Goal: Use online tool/utility: Utilize a website feature to perform a specific function

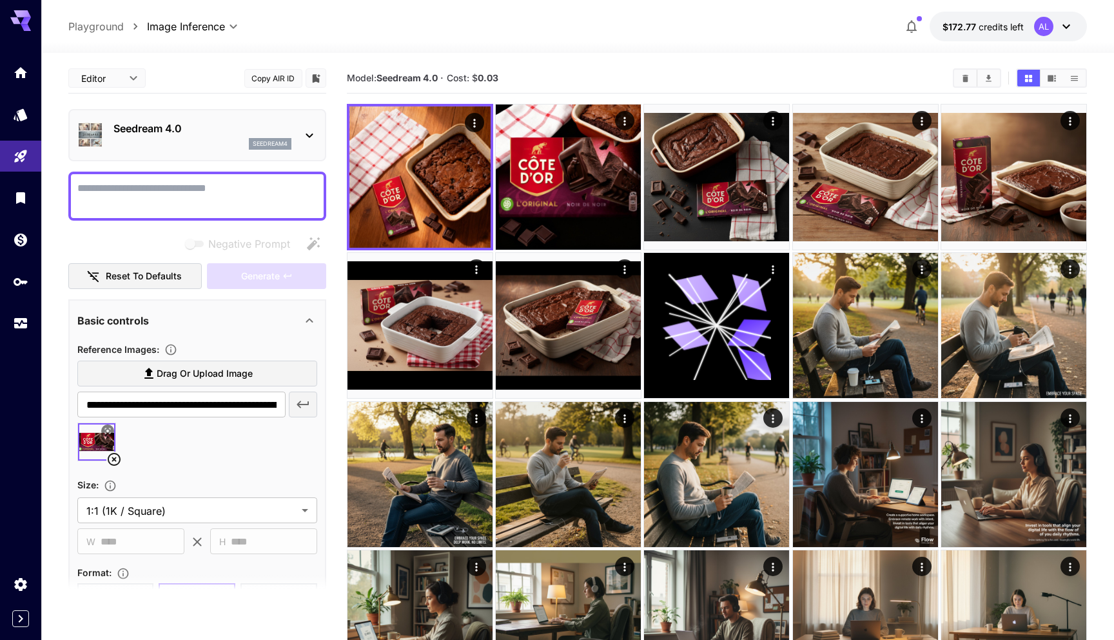
click at [116, 458] on icon at bounding box center [113, 458] width 15 height 15
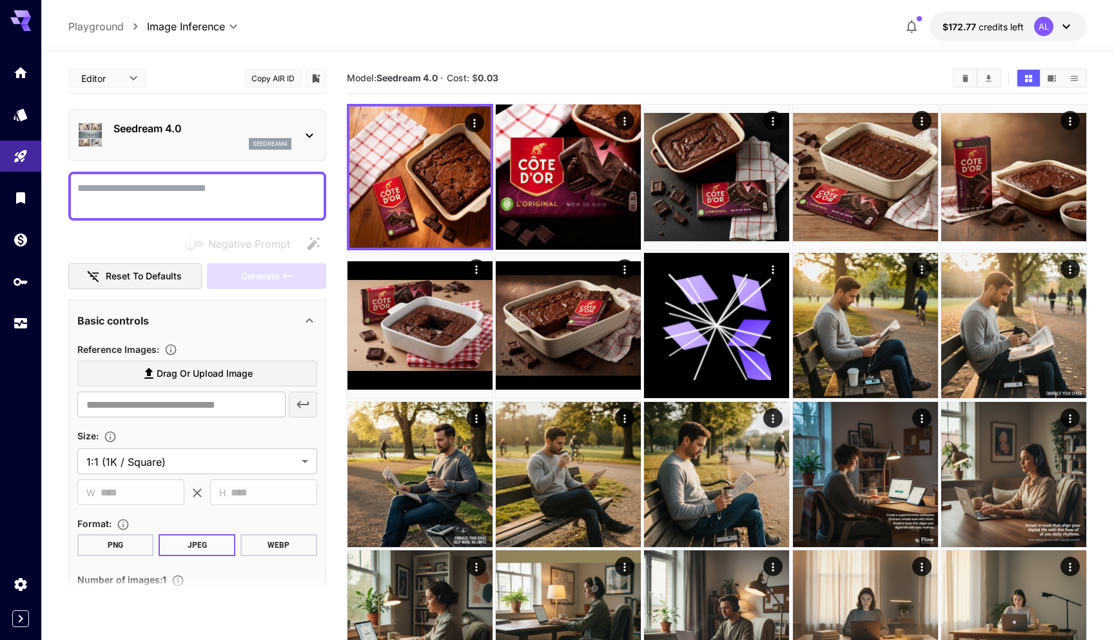
click at [197, 135] on p "Seedream 4.0" at bounding box center [202, 128] width 178 height 15
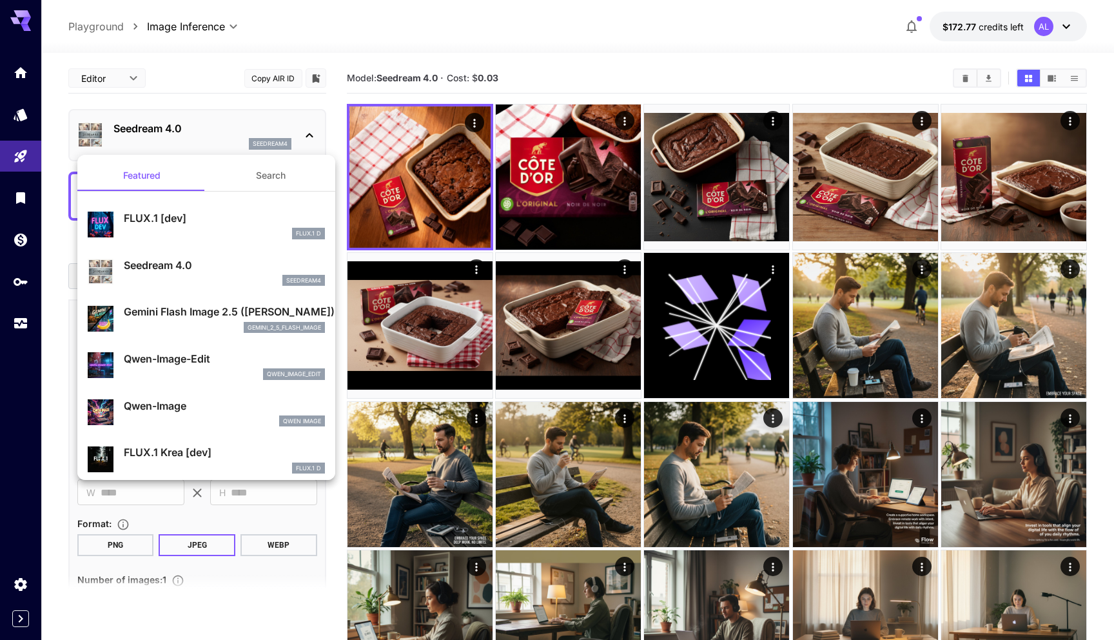
click at [186, 312] on p "Gemini Flash Image 2.5 ([PERSON_NAME])" at bounding box center [224, 311] width 201 height 15
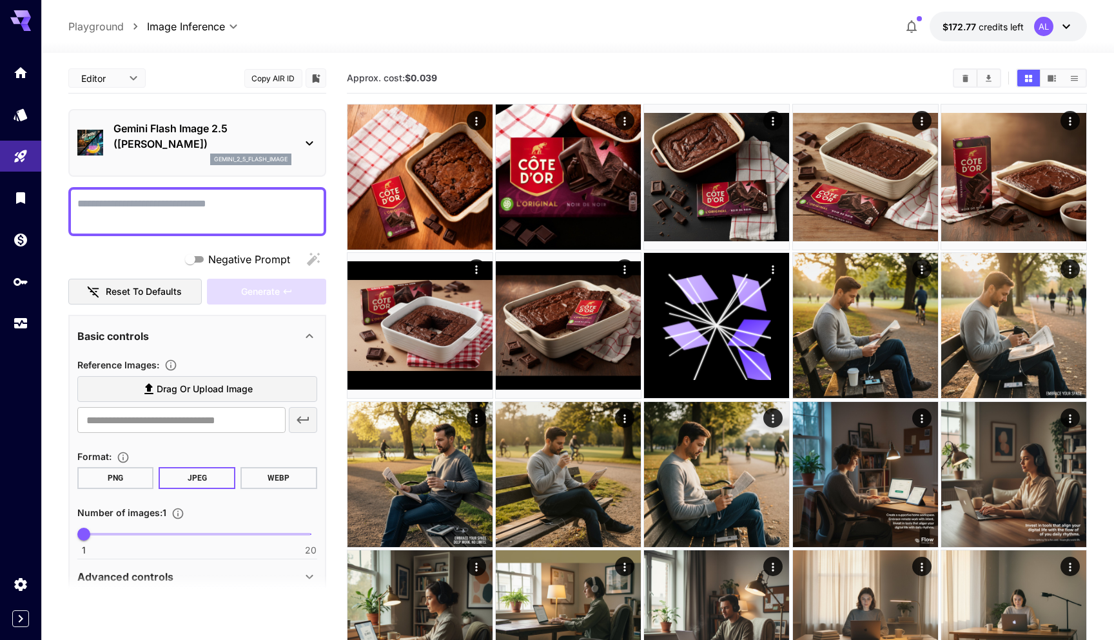
click at [167, 206] on textarea "Negative Prompt" at bounding box center [197, 211] width 240 height 31
paste textarea "**********"
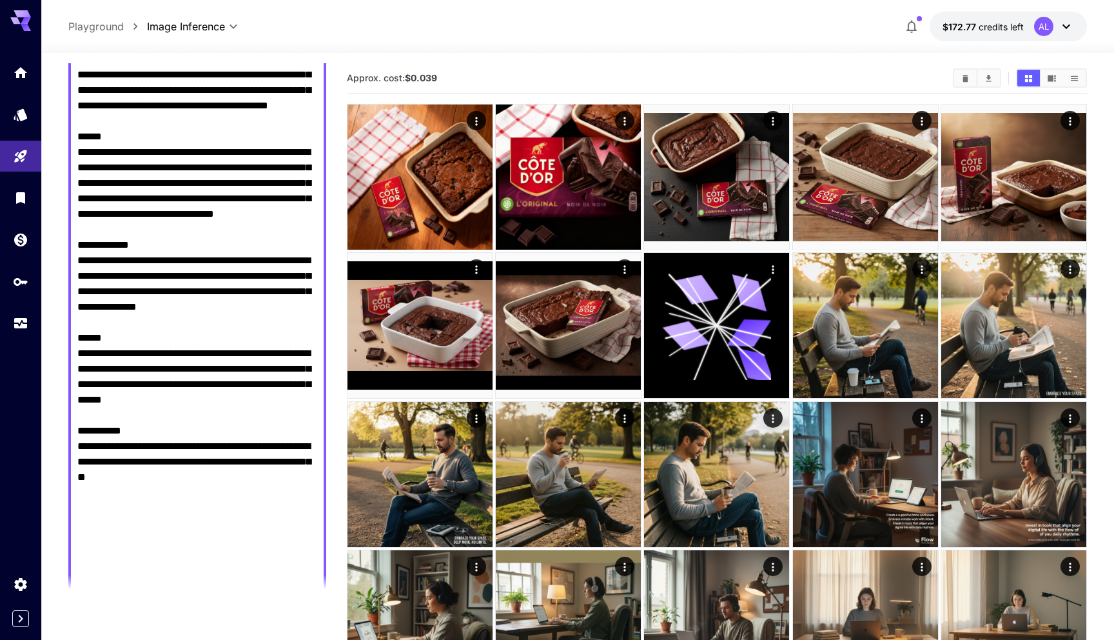
scroll to position [1294, 0]
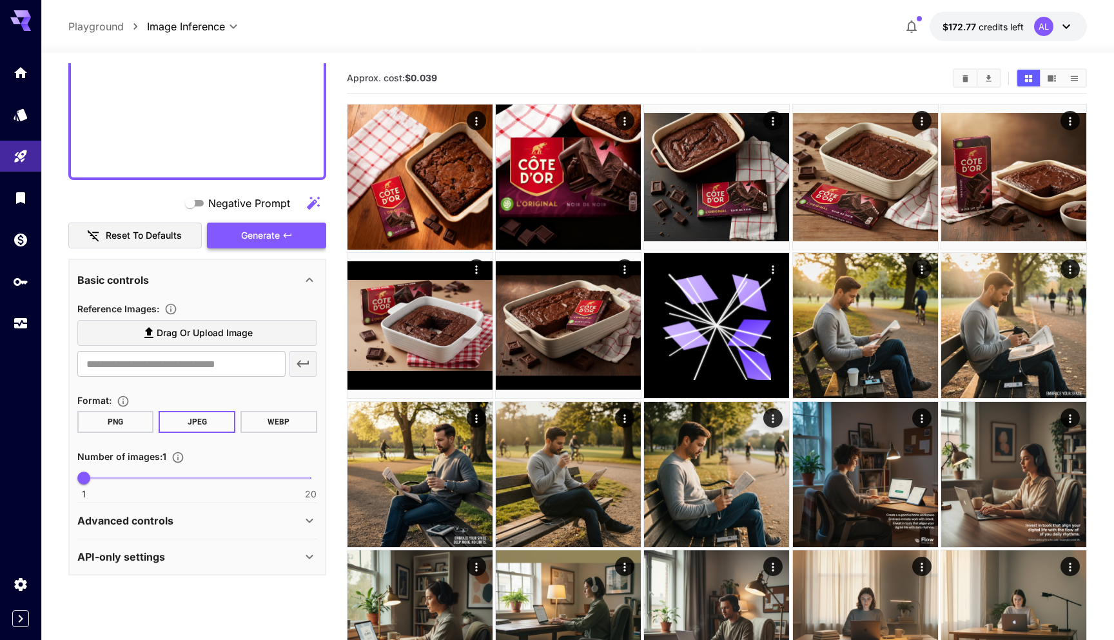
type textarea "**********"
click at [270, 242] on span "Generate" at bounding box center [260, 236] width 39 height 16
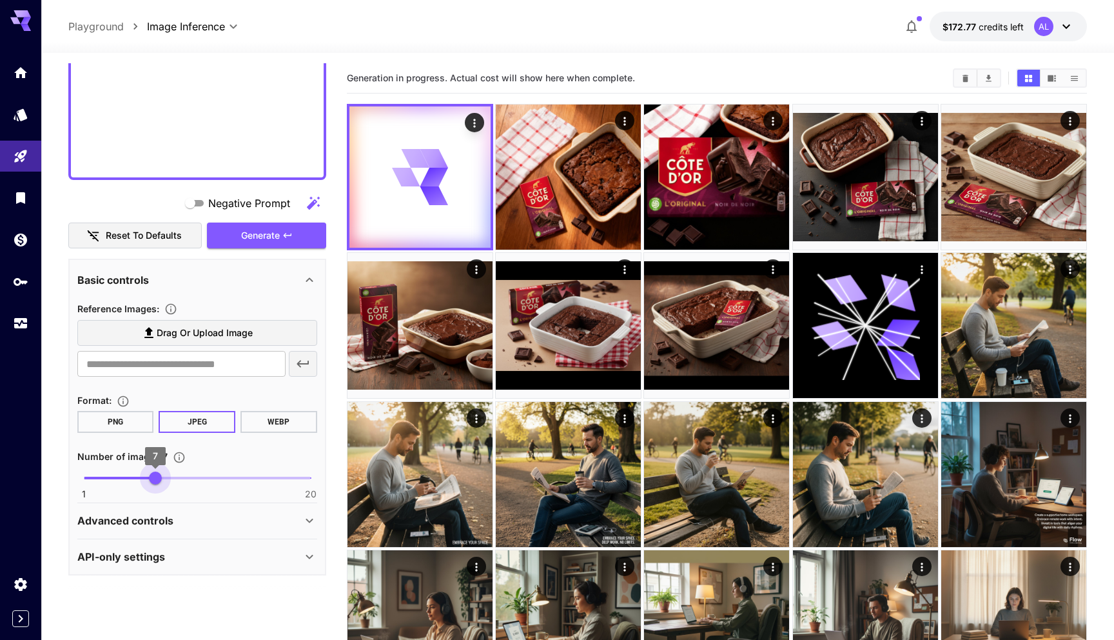
type input "*"
drag, startPoint x: 86, startPoint y: 478, endPoint x: 134, endPoint y: 480, distance: 47.8
click at [134, 480] on span "5" at bounding box center [131, 477] width 13 height 13
click at [266, 235] on span "Generate" at bounding box center [260, 236] width 39 height 16
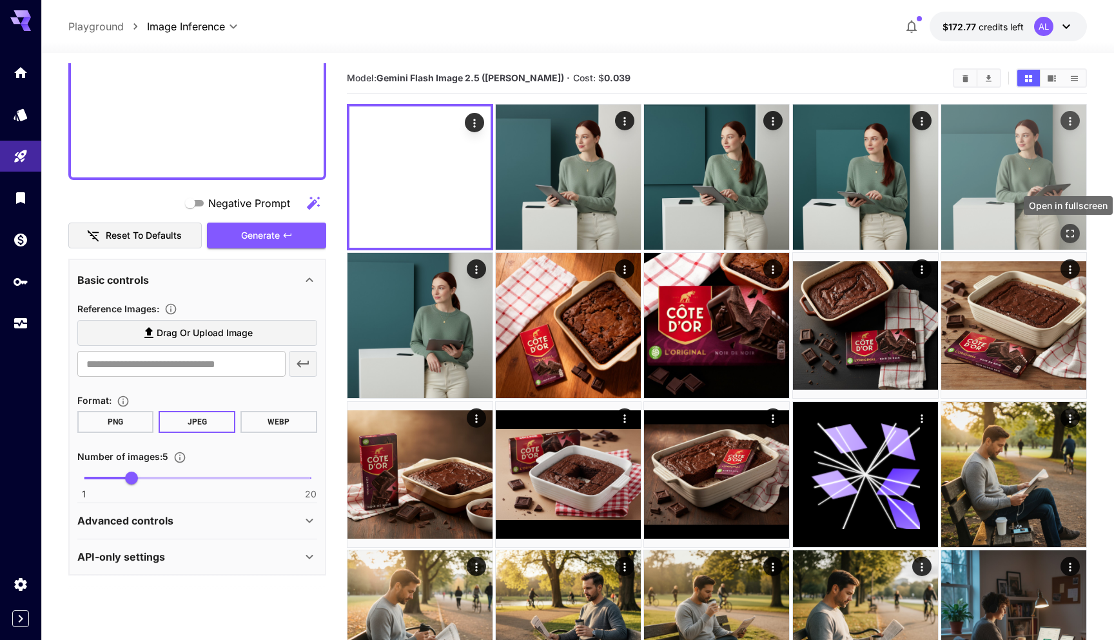
click at [1069, 232] on icon "Open in fullscreen" at bounding box center [1070, 233] width 13 height 13
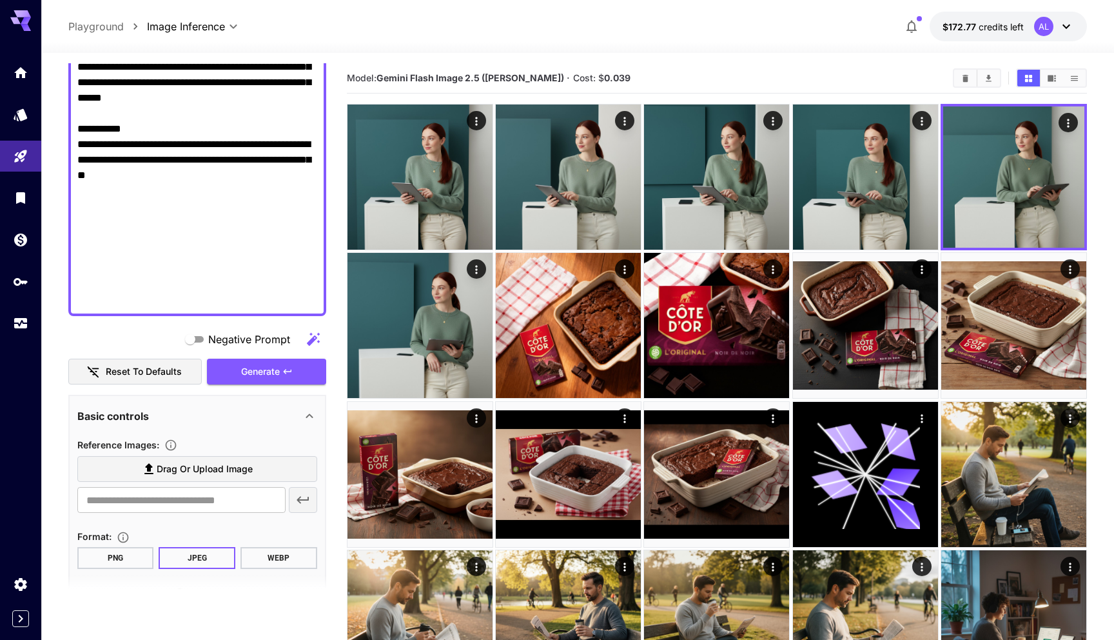
scroll to position [1134, 0]
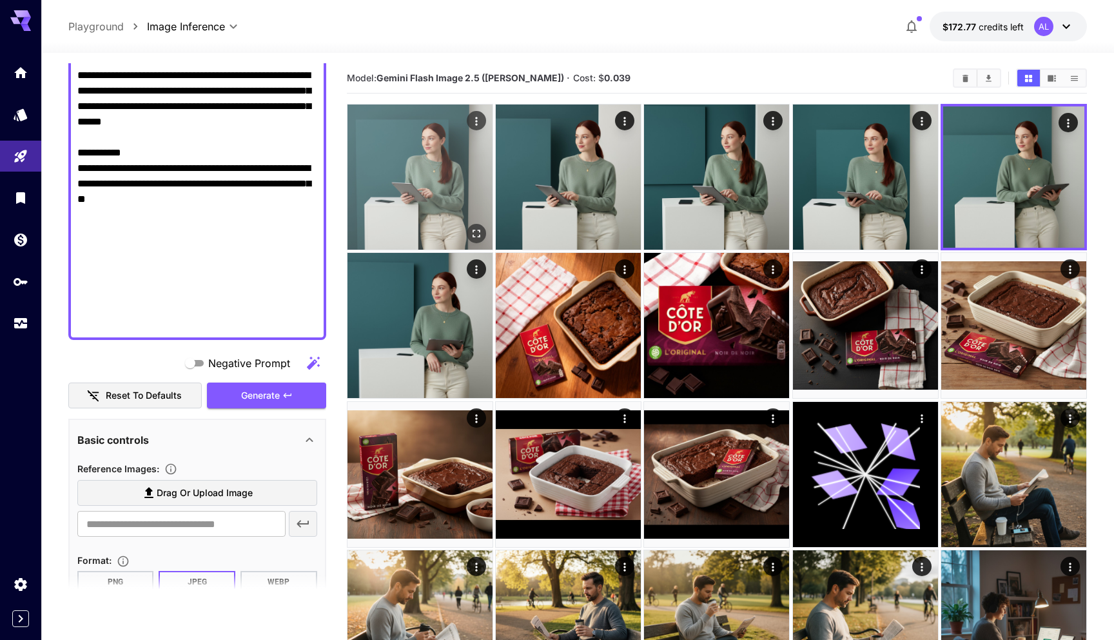
click at [475, 231] on icon "Open in fullscreen" at bounding box center [476, 233] width 13 height 13
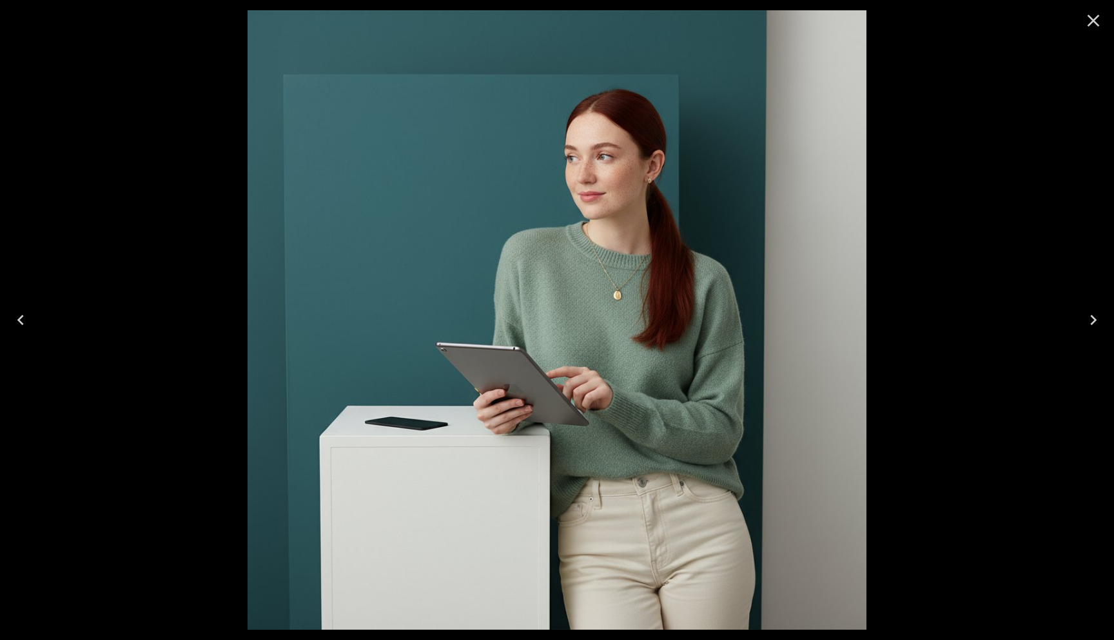
scroll to position [1134, 0]
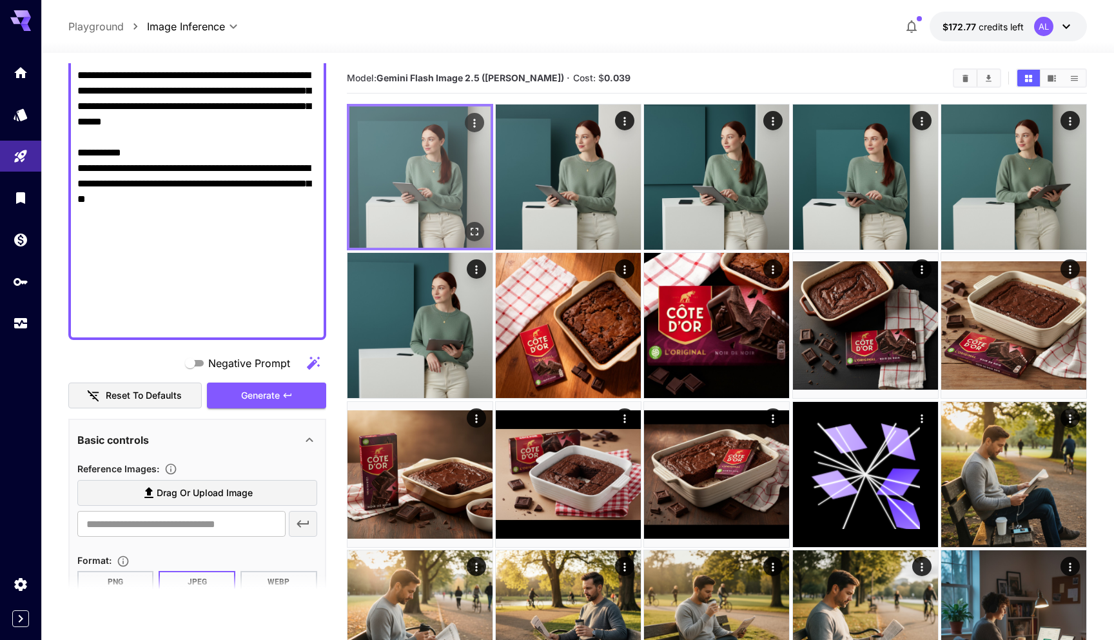
click at [470, 235] on icon "Open in fullscreen" at bounding box center [474, 231] width 13 height 13
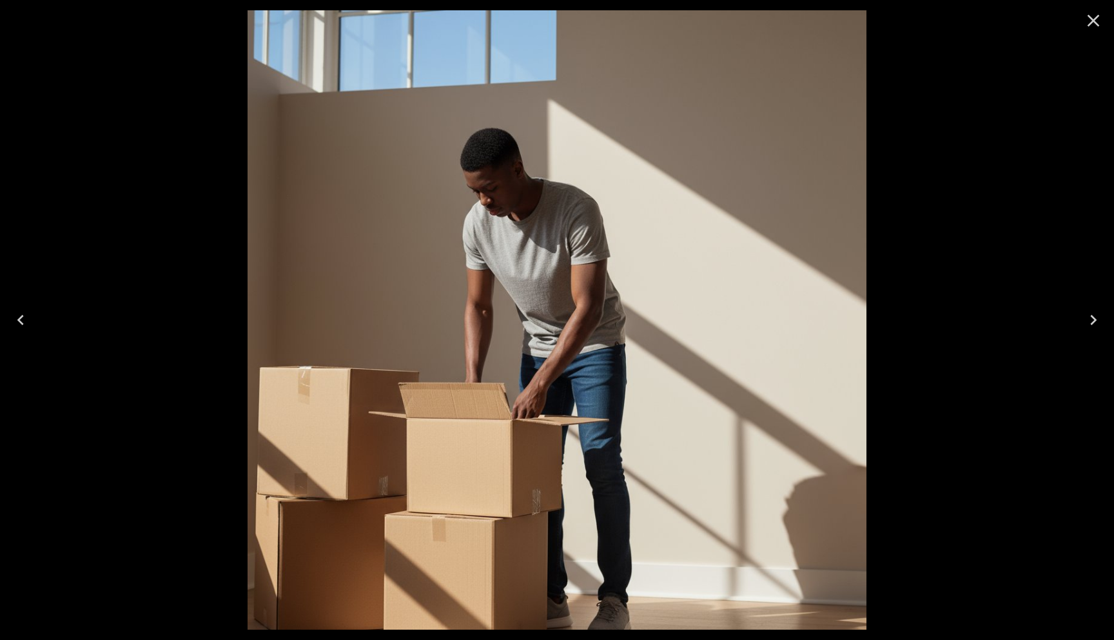
click at [1095, 23] on icon "Close" at bounding box center [1093, 20] width 21 height 21
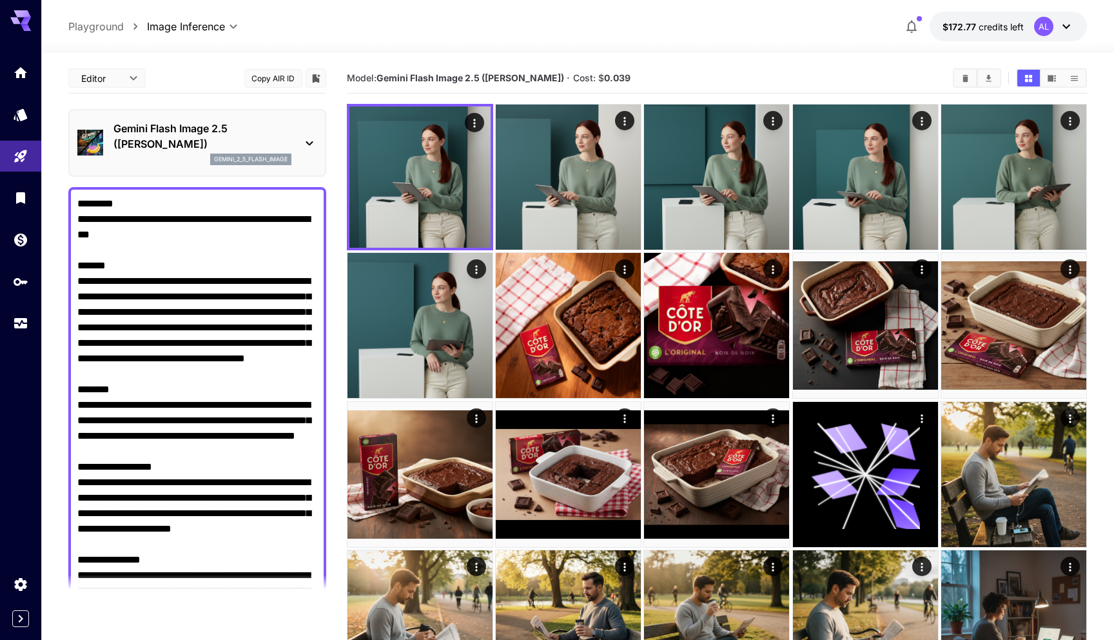
scroll to position [1134, 0]
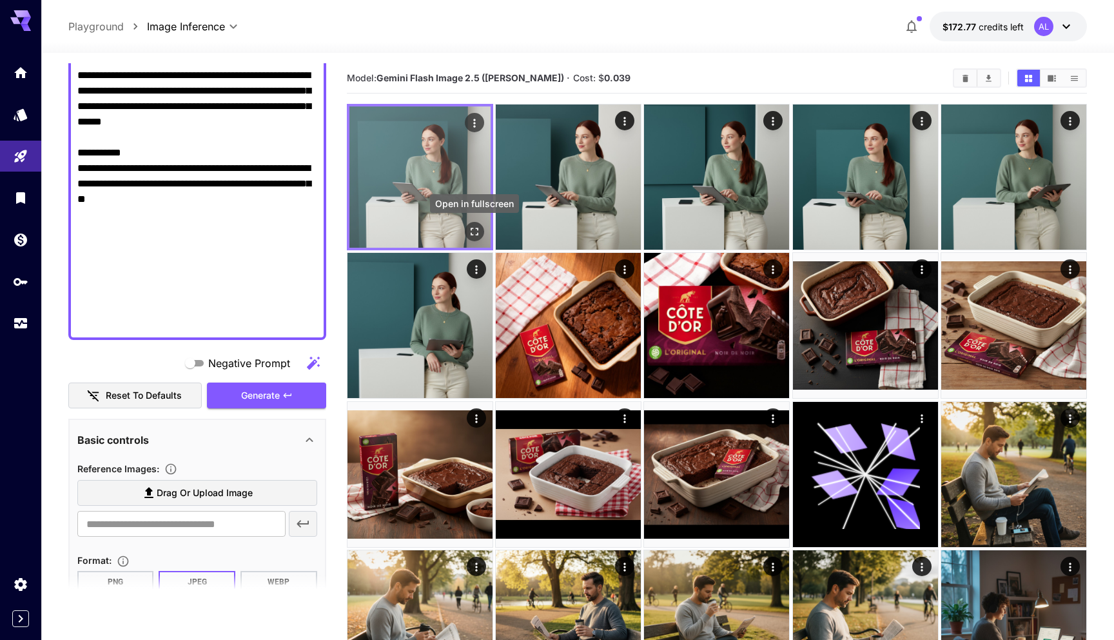
click at [472, 231] on icon "Open in fullscreen" at bounding box center [474, 231] width 13 height 13
click at [482, 234] on button "Open in fullscreen" at bounding box center [474, 231] width 19 height 19
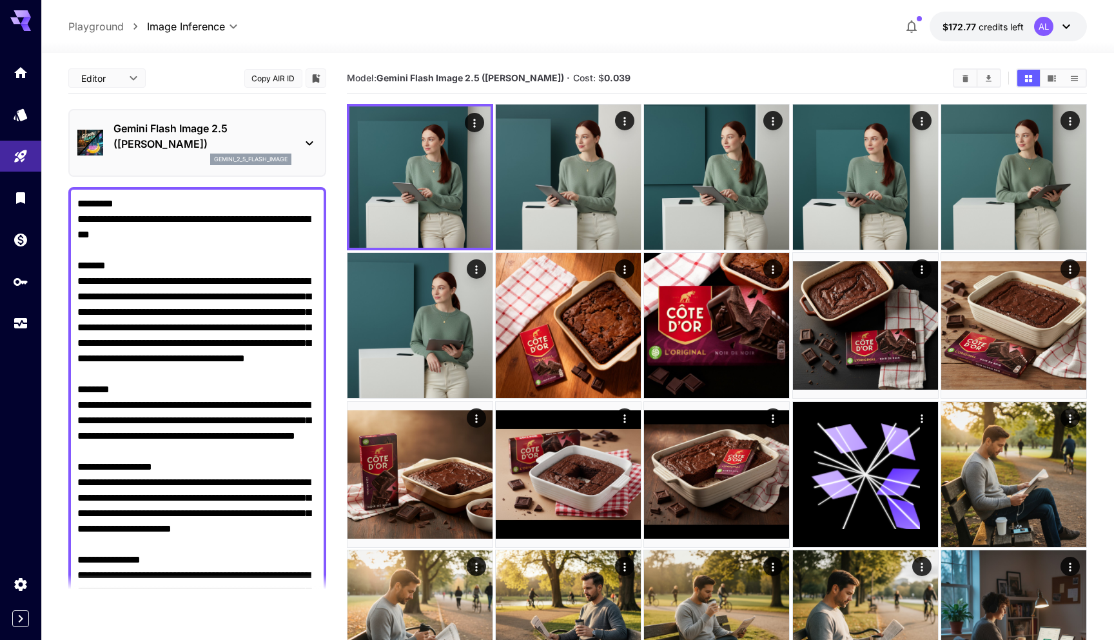
scroll to position [1134, 0]
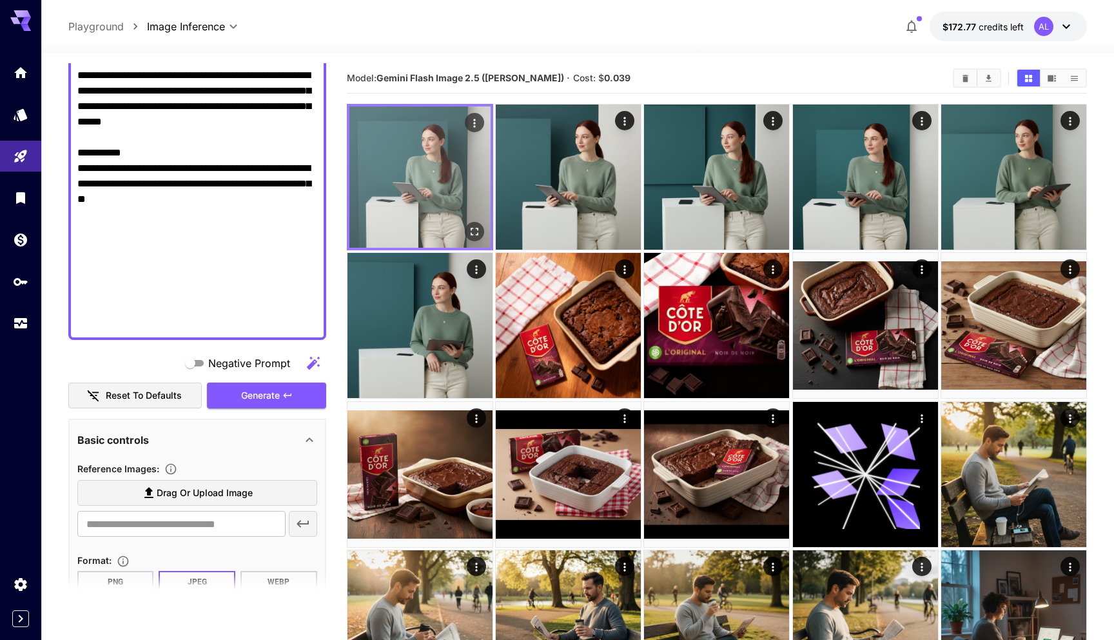
click at [471, 231] on icon "Open in fullscreen" at bounding box center [474, 231] width 13 height 13
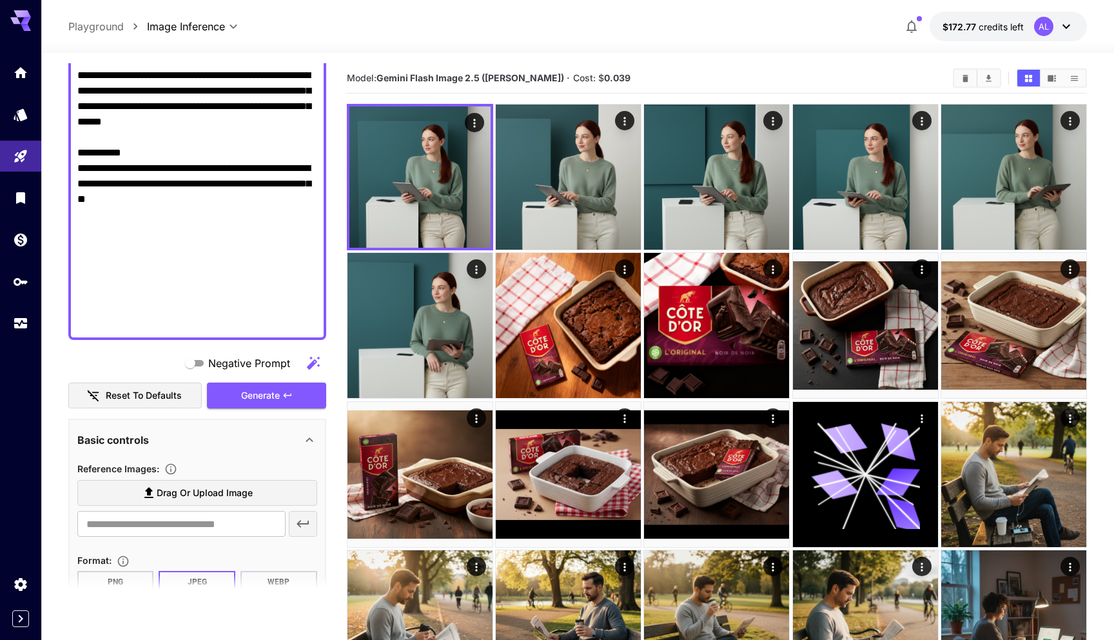
paste textarea "**********"
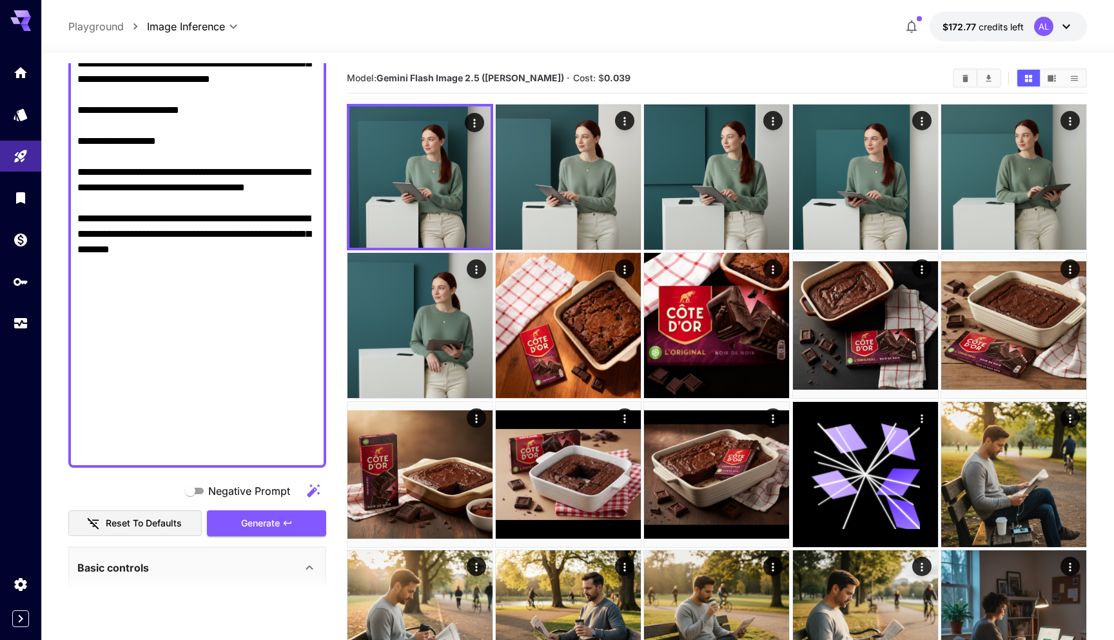
scroll to position [1975, 0]
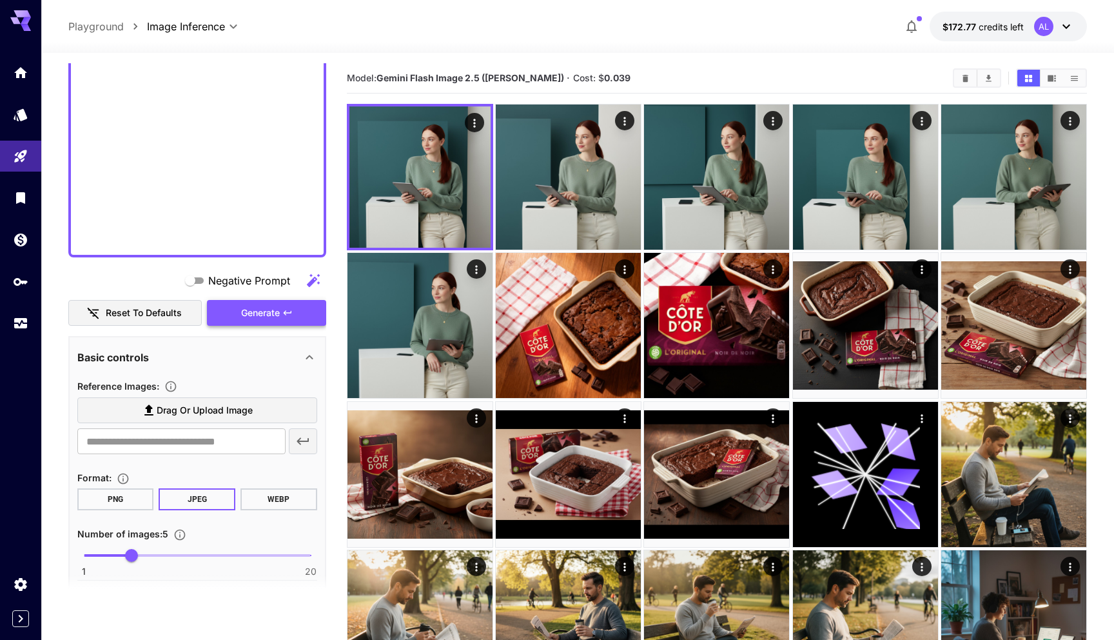
type textarea "**********"
click at [296, 313] on button "Generate" at bounding box center [266, 313] width 119 height 26
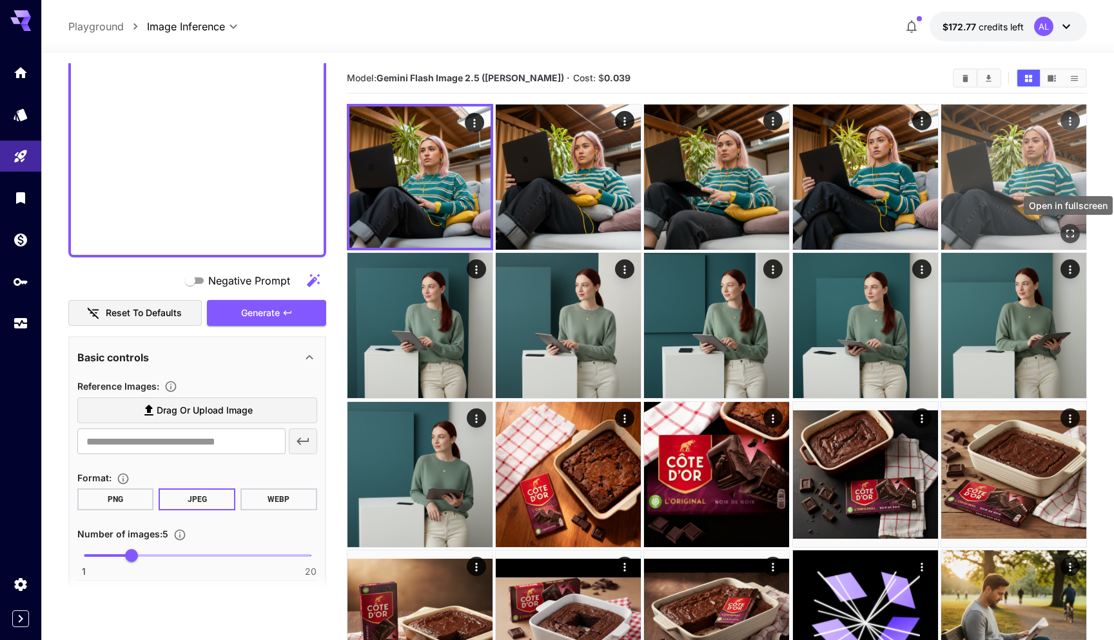
click at [1072, 241] on button "Open in fullscreen" at bounding box center [1070, 233] width 19 height 19
